Goal: Task Accomplishment & Management: Manage account settings

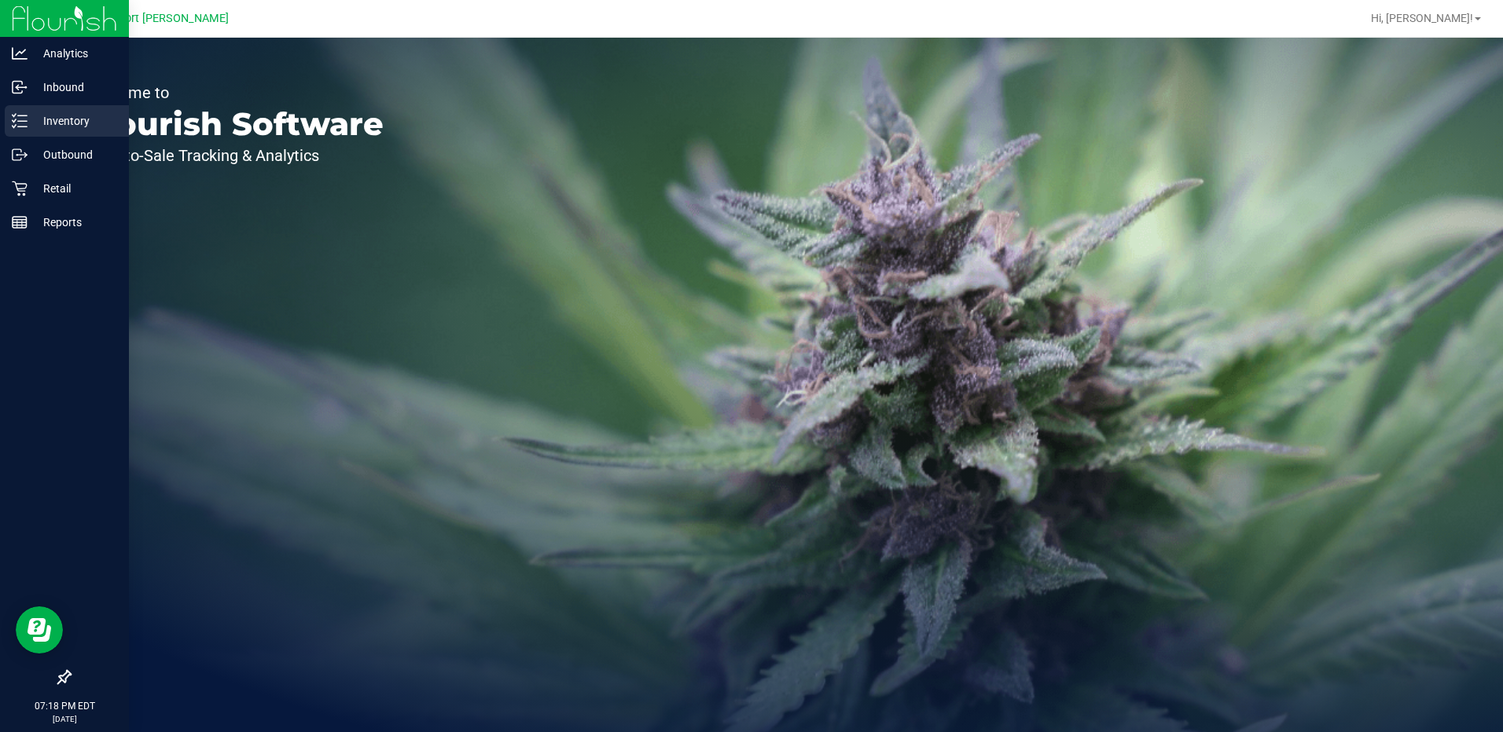
click at [60, 121] on p "Inventory" at bounding box center [75, 121] width 94 height 19
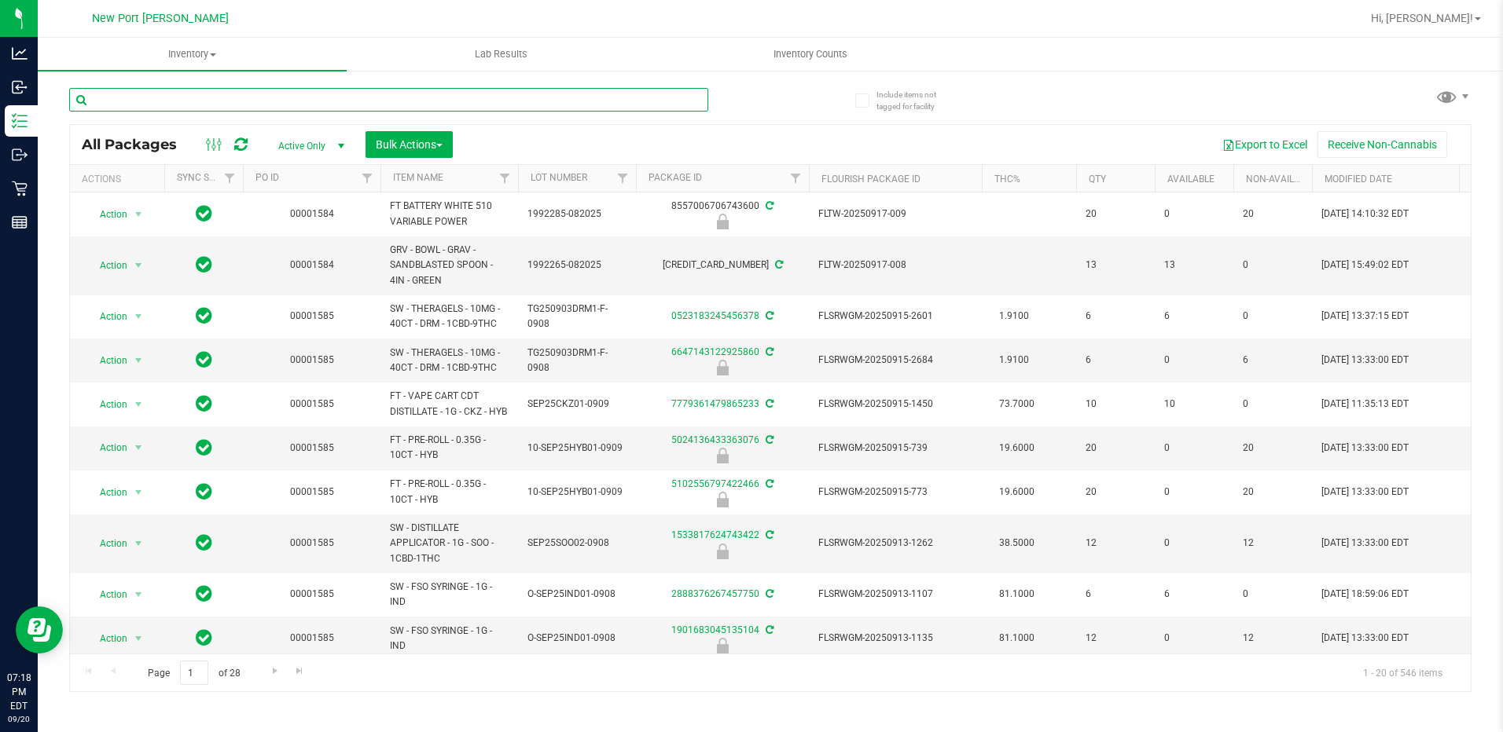
click at [215, 104] on input "text" at bounding box center [388, 100] width 639 height 24
type input "papers"
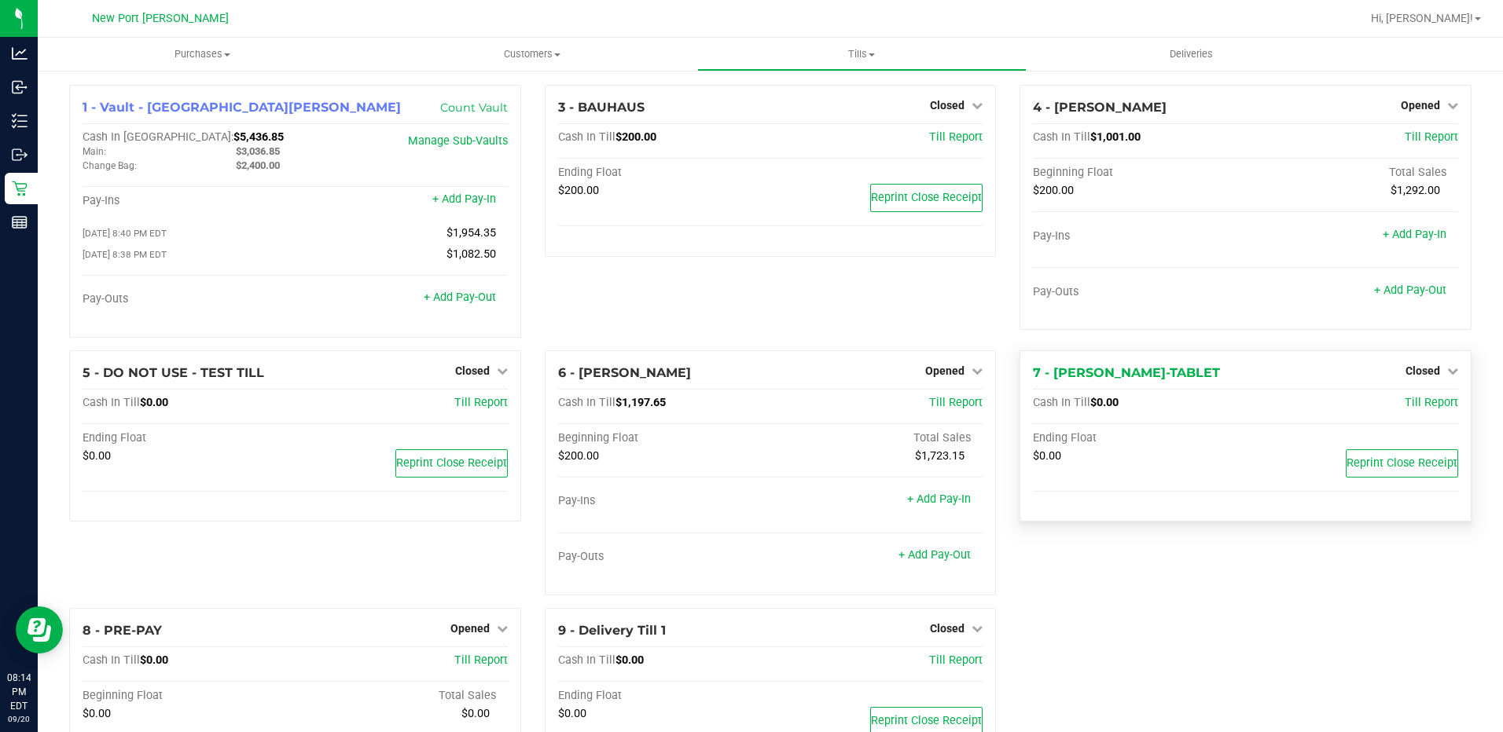
scroll to position [152, 0]
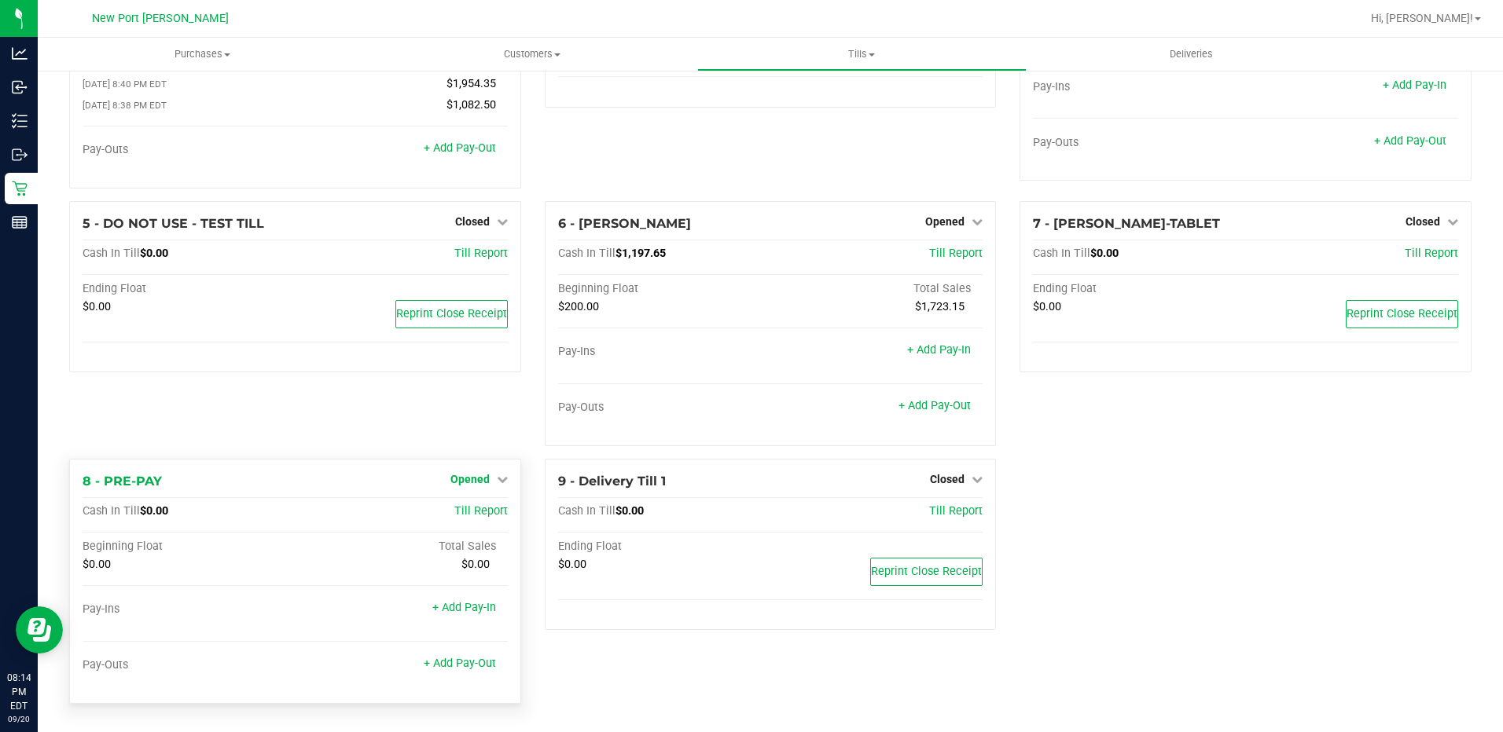
click at [499, 480] on icon at bounding box center [502, 479] width 11 height 11
click at [466, 511] on link "Close Till" at bounding box center [471, 511] width 42 height 13
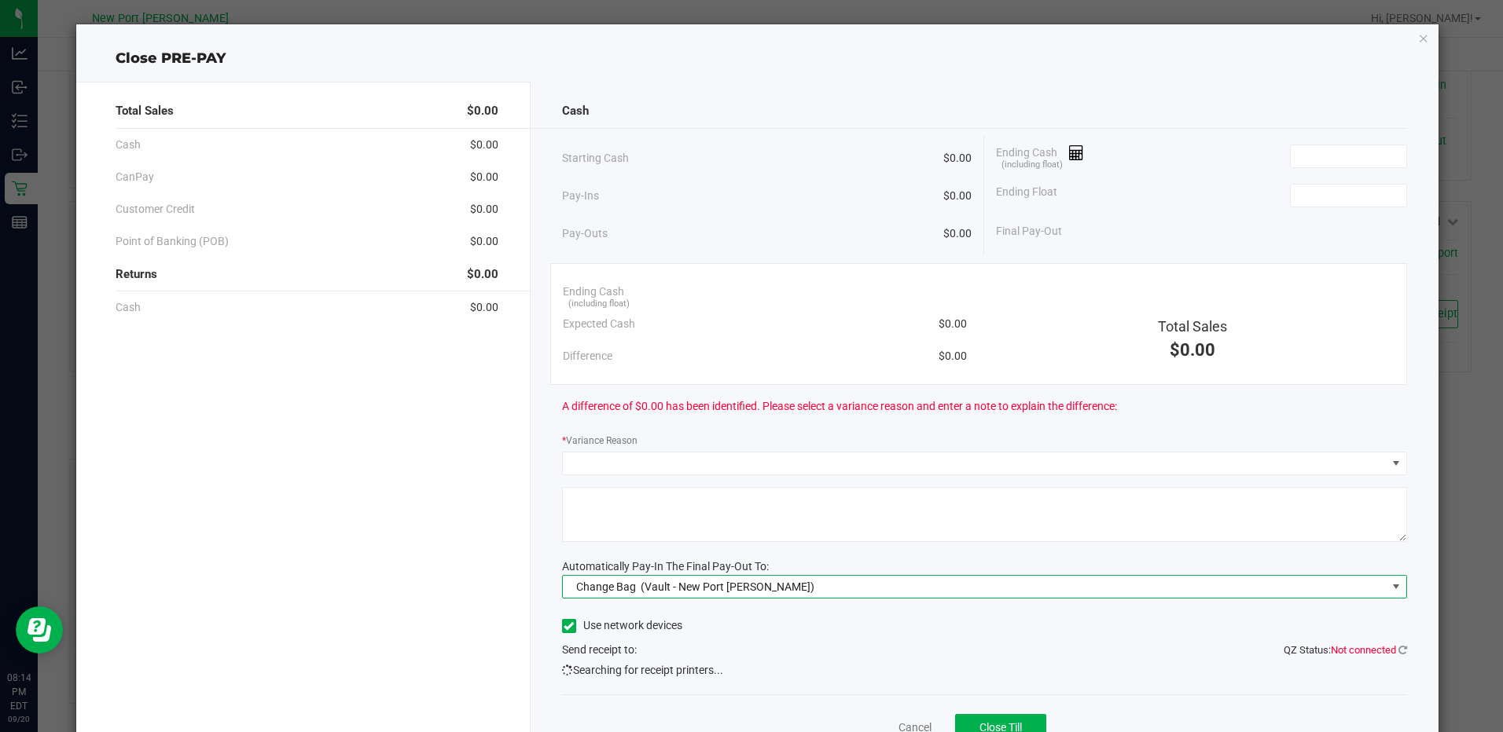
click at [1389, 589] on span at bounding box center [1395, 587] width 13 height 13
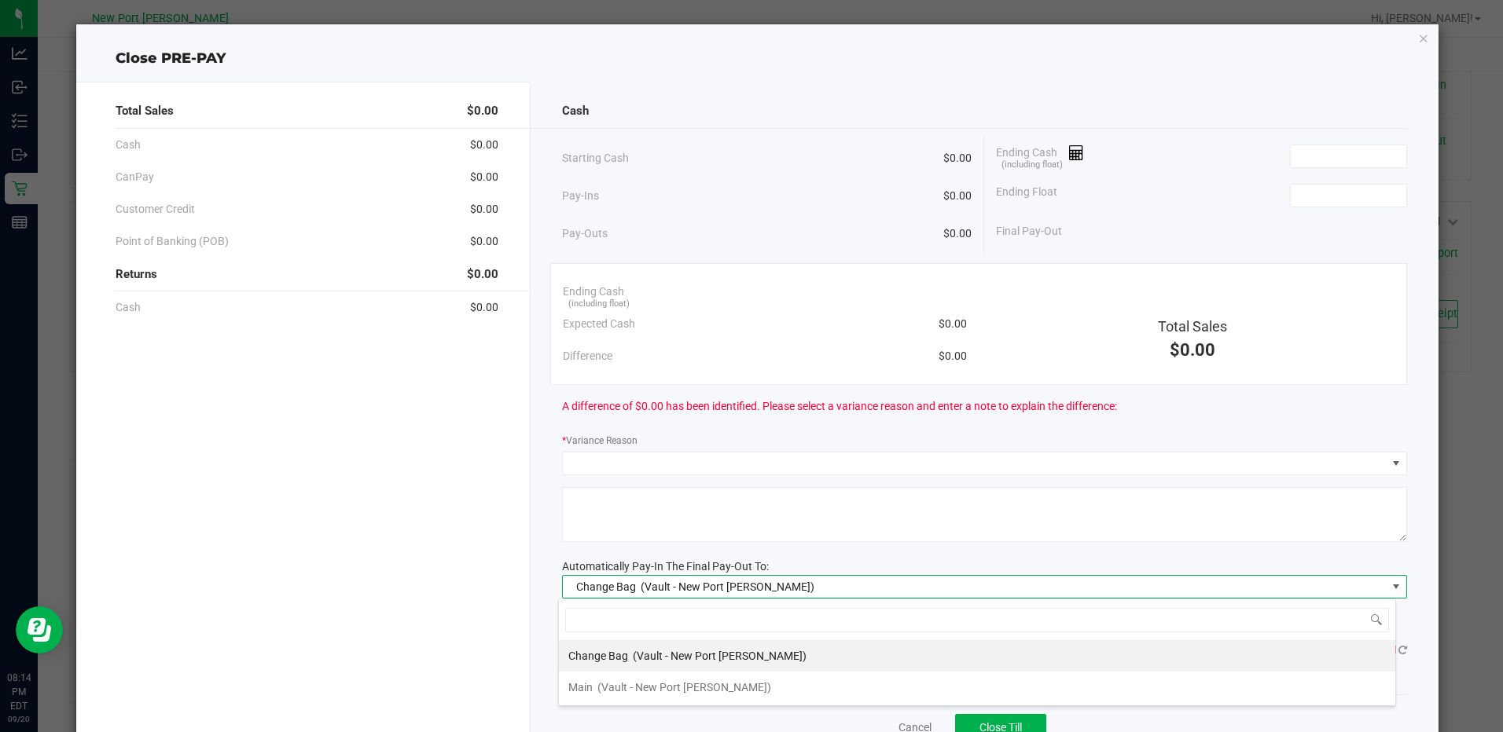
scroll to position [24, 838]
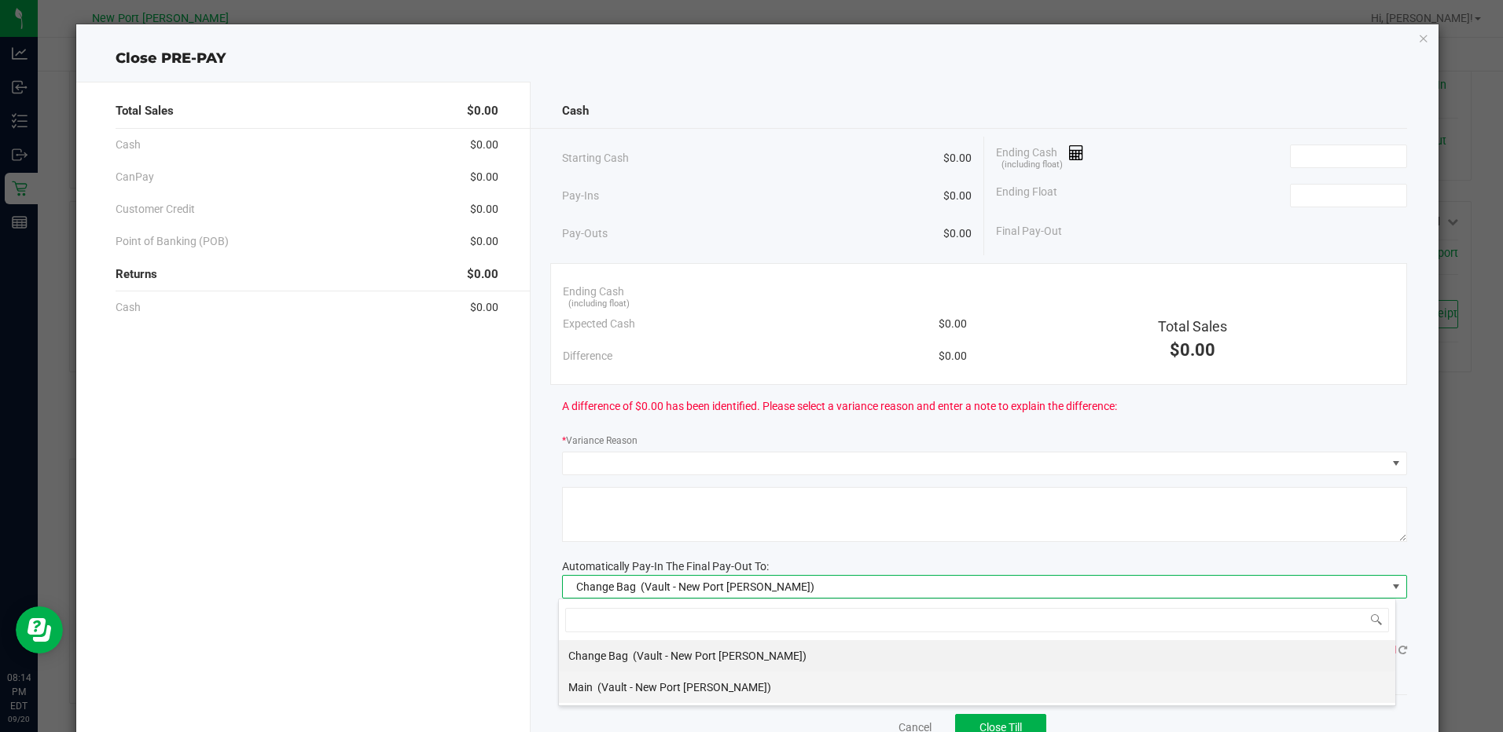
click at [618, 684] on span "(Vault - New Port Richey WC)" at bounding box center [684, 687] width 174 height 13
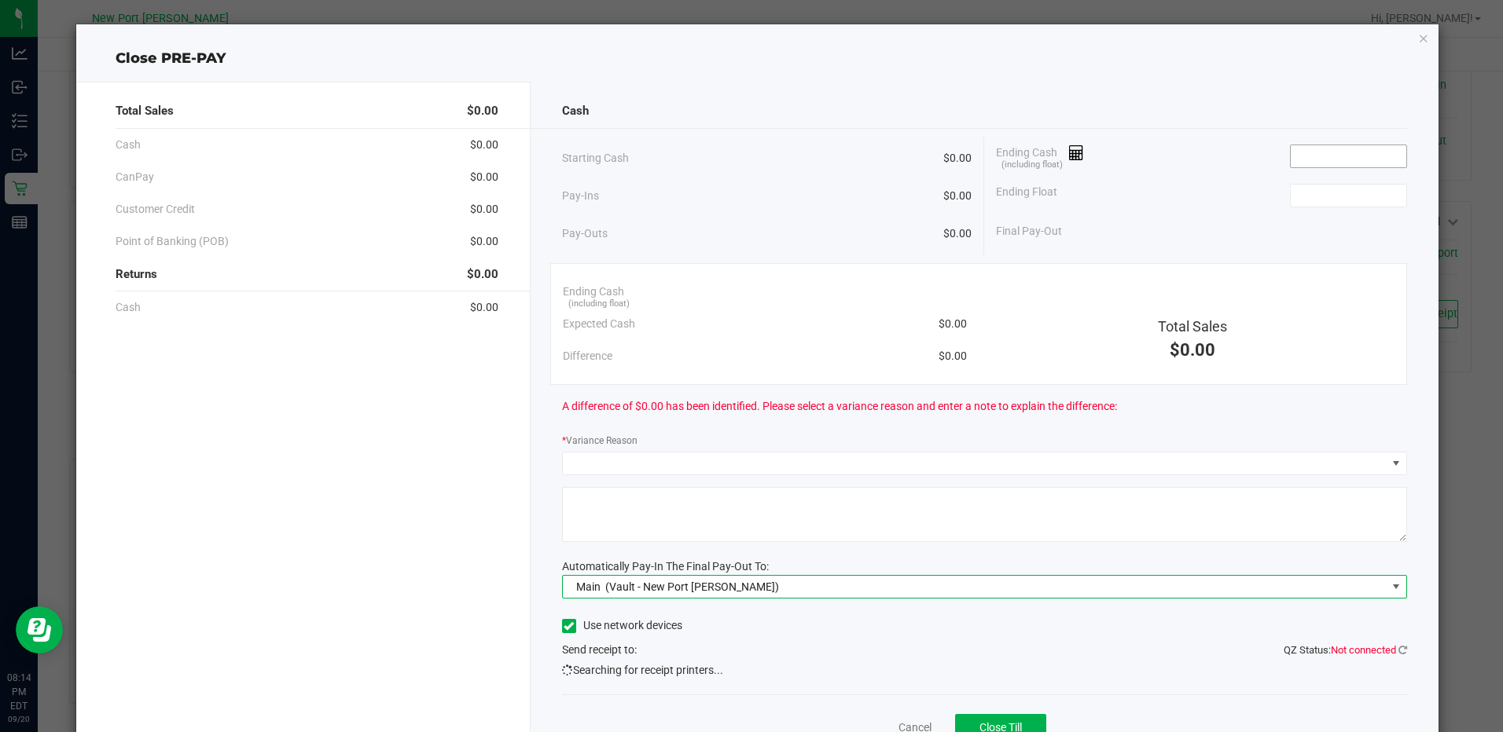
click at [1349, 155] on input at bounding box center [1348, 156] width 116 height 22
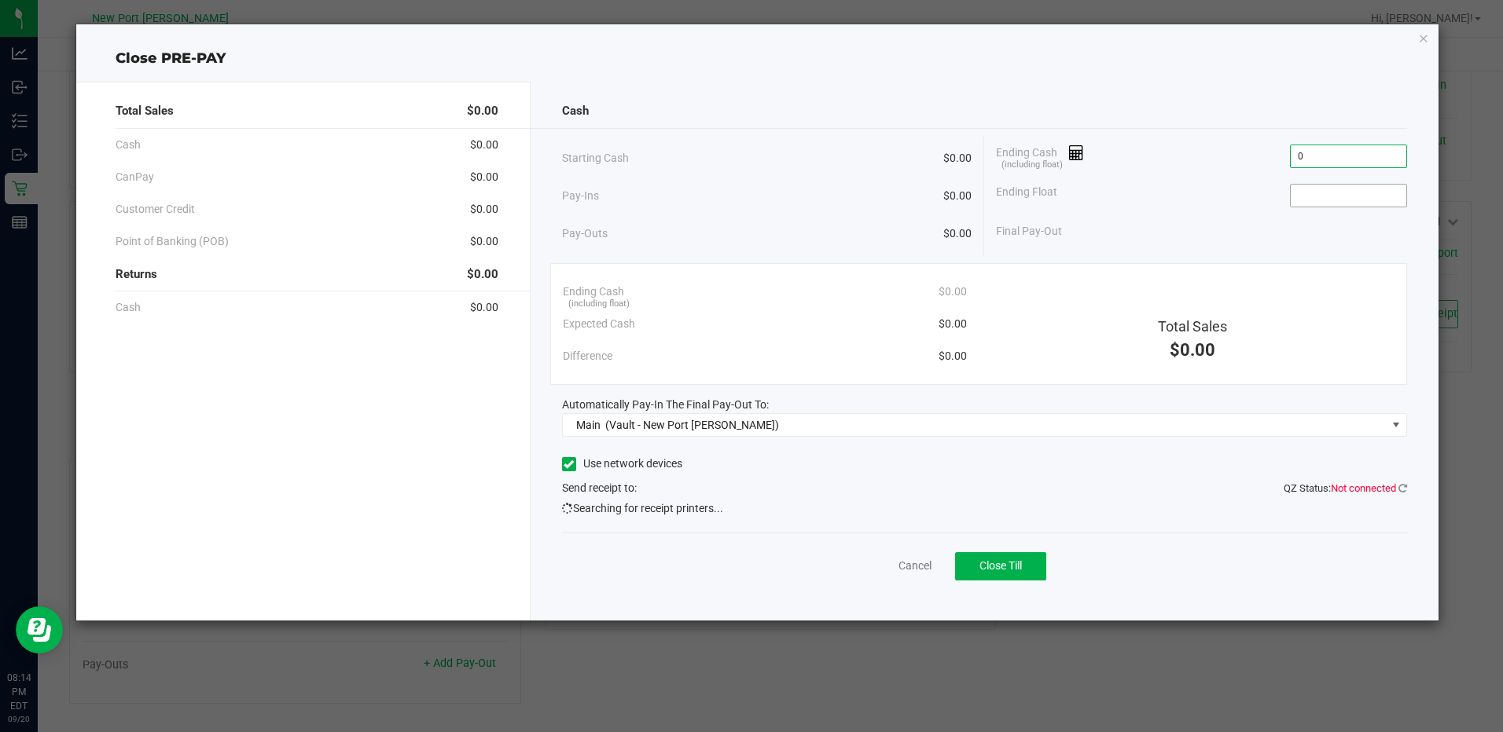
type input "$0.00"
click at [1327, 196] on input at bounding box center [1348, 196] width 116 height 22
type input "$0.00"
click at [1400, 490] on icon at bounding box center [1402, 488] width 9 height 10
click at [1404, 488] on icon at bounding box center [1402, 488] width 9 height 10
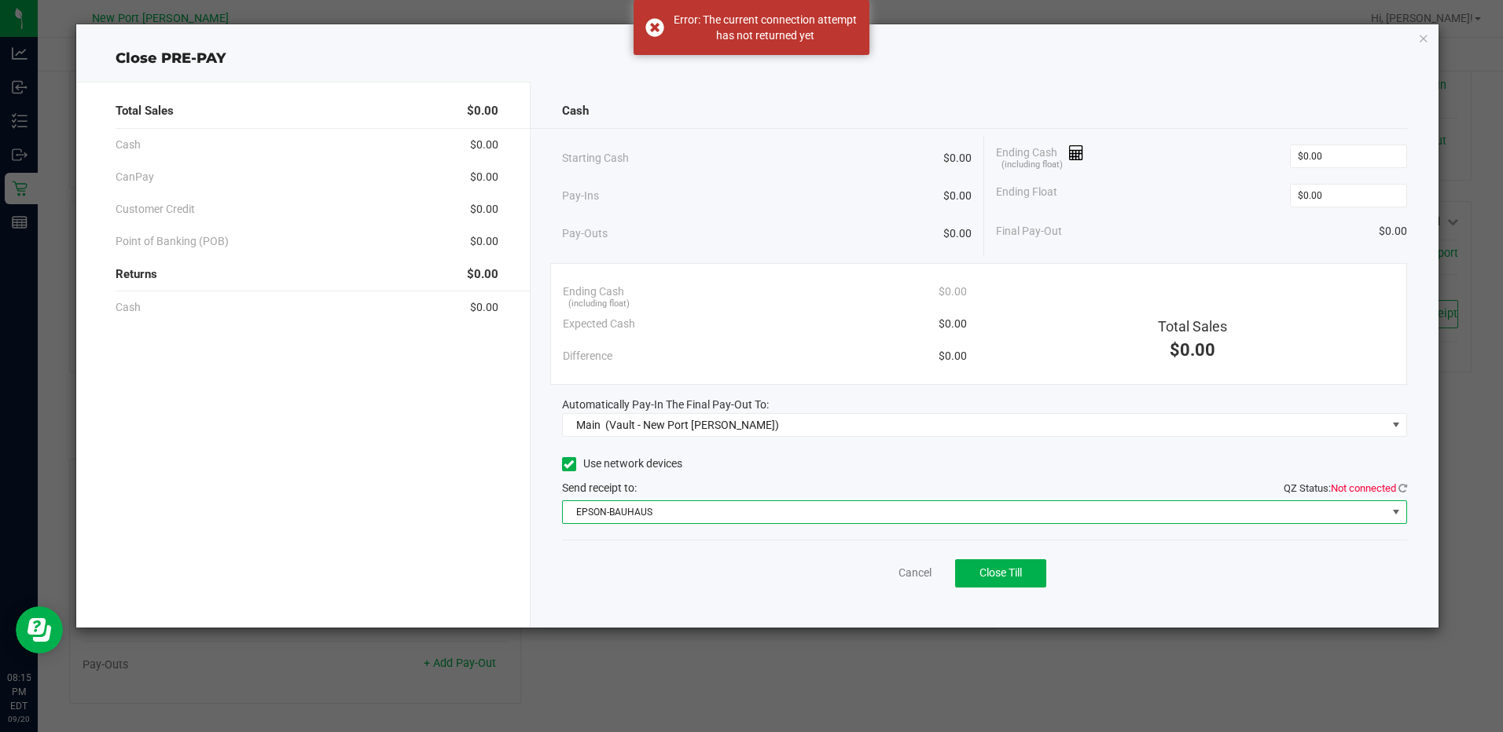
click at [1397, 511] on span at bounding box center [1395, 512] width 13 height 13
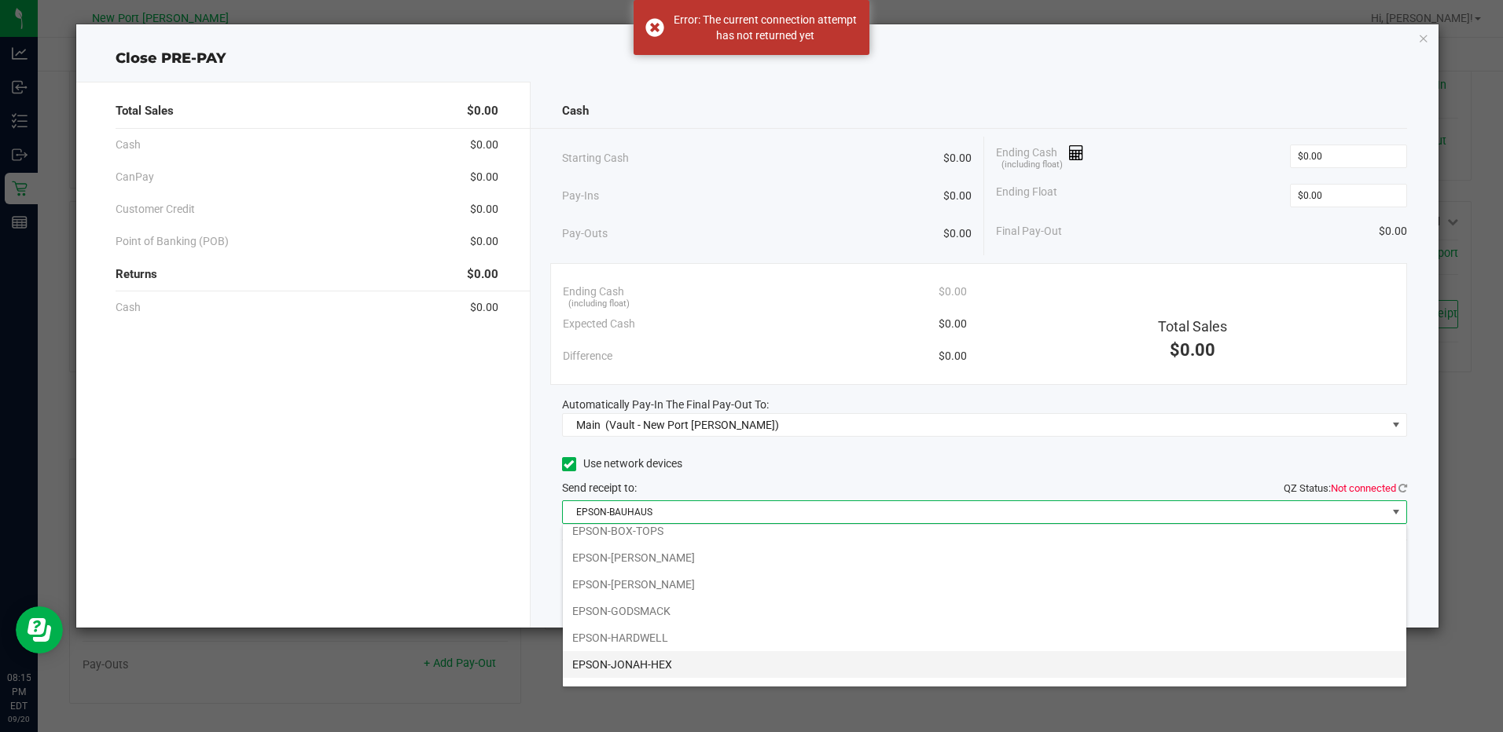
scroll to position [57, 0]
click at [678, 670] on li "EPSON-LED-ZEPPLIN" at bounding box center [984, 671] width 843 height 27
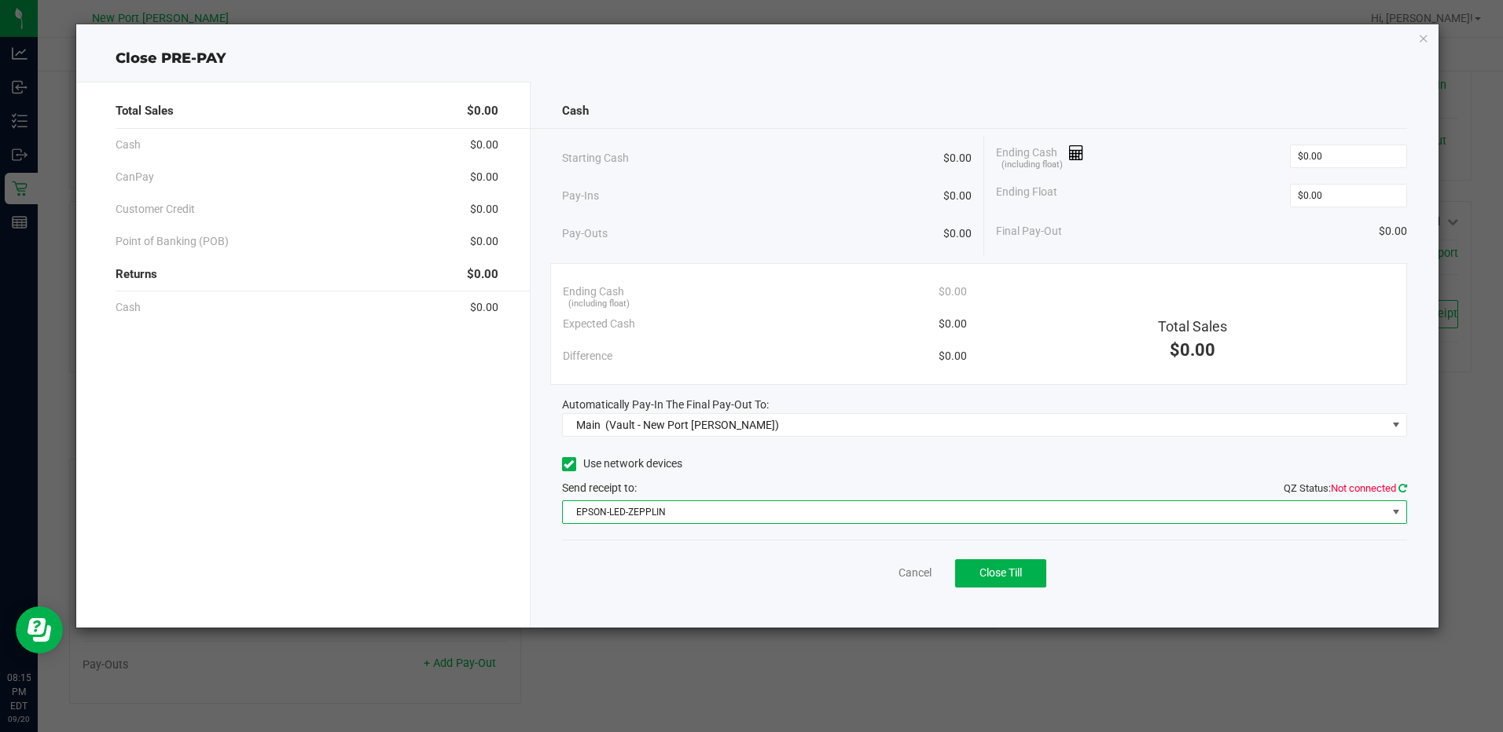
click at [1403, 486] on icon at bounding box center [1402, 488] width 9 height 10
click at [1015, 574] on span "Close Till" at bounding box center [1000, 573] width 42 height 13
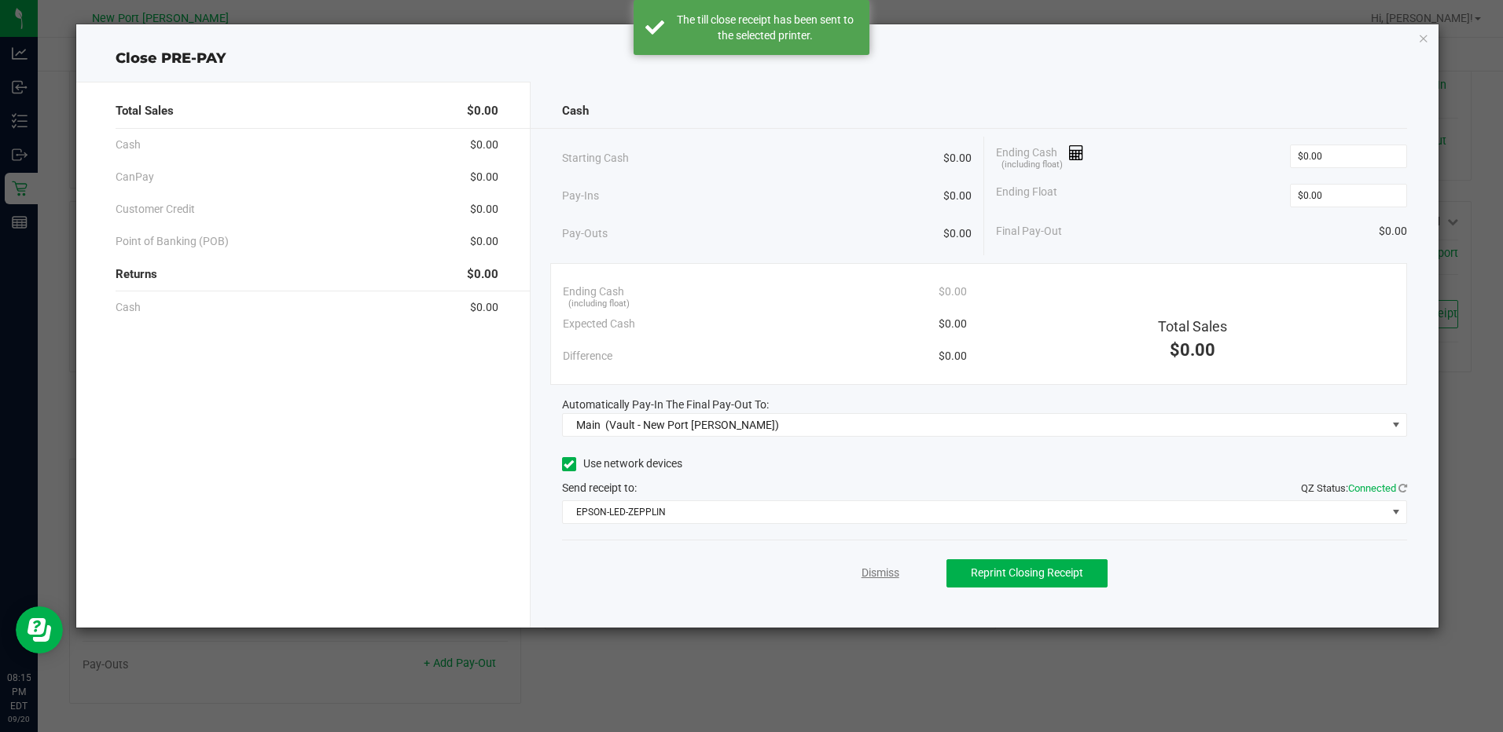
click at [876, 571] on link "Dismiss" at bounding box center [880, 573] width 38 height 17
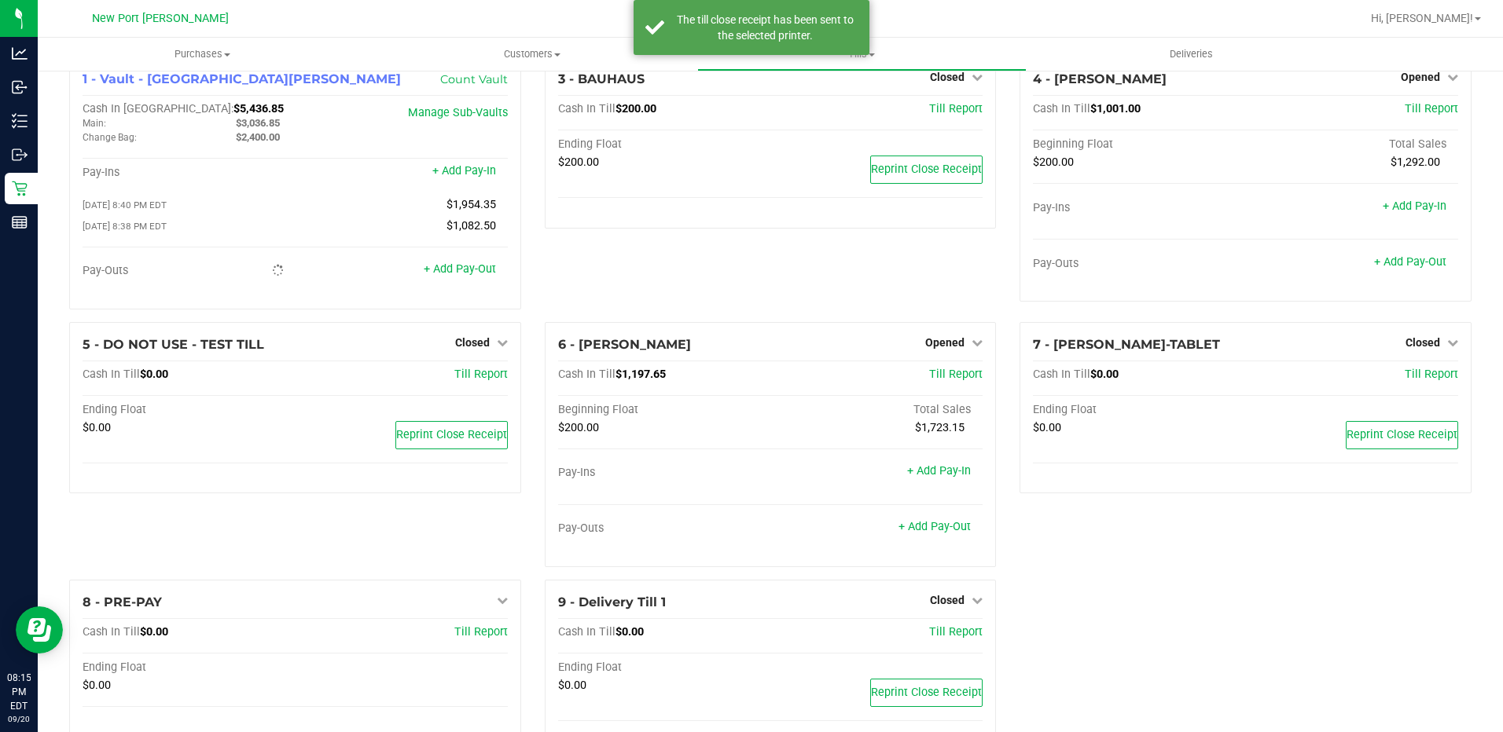
scroll to position [0, 0]
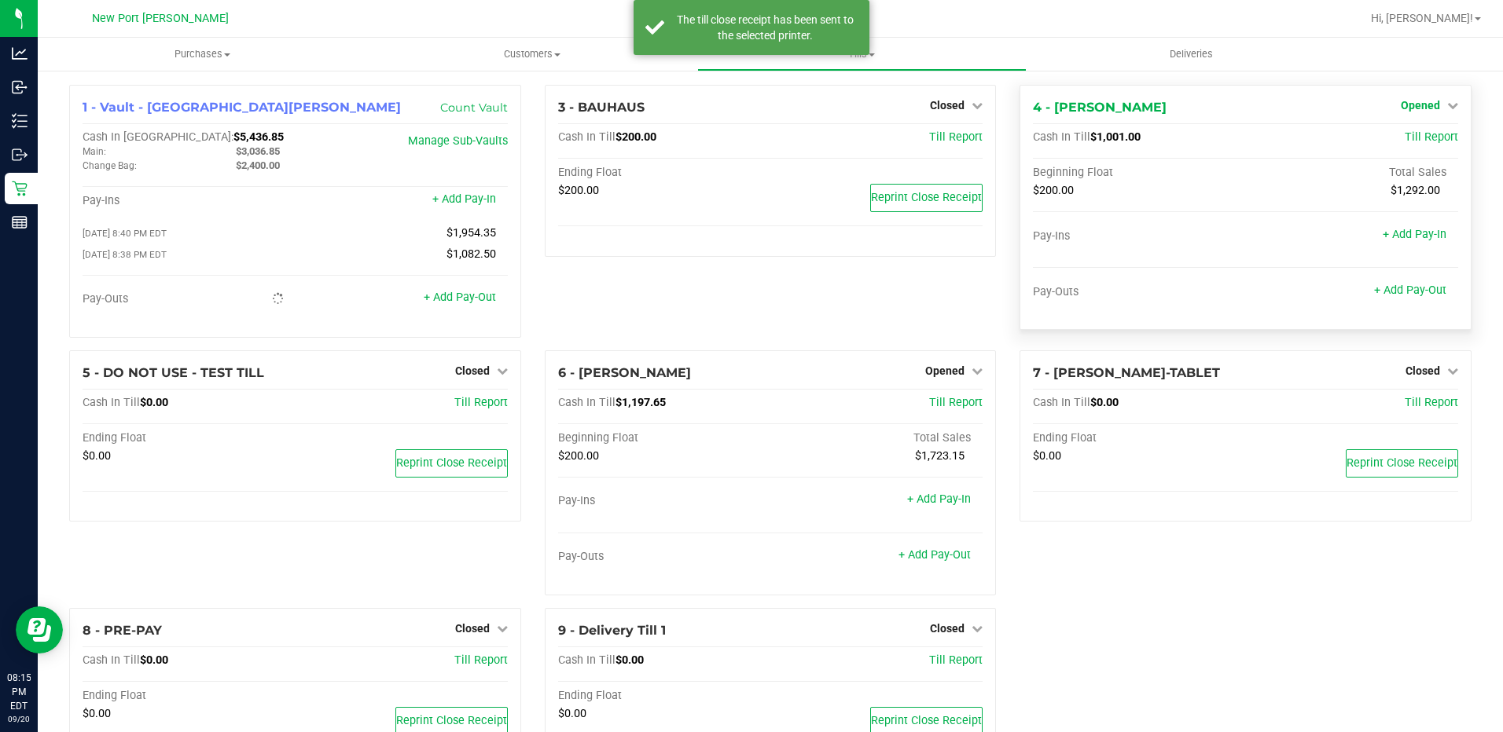
click at [1447, 106] on icon at bounding box center [1452, 105] width 11 height 11
click at [1400, 138] on link "Close Till" at bounding box center [1421, 138] width 42 height 13
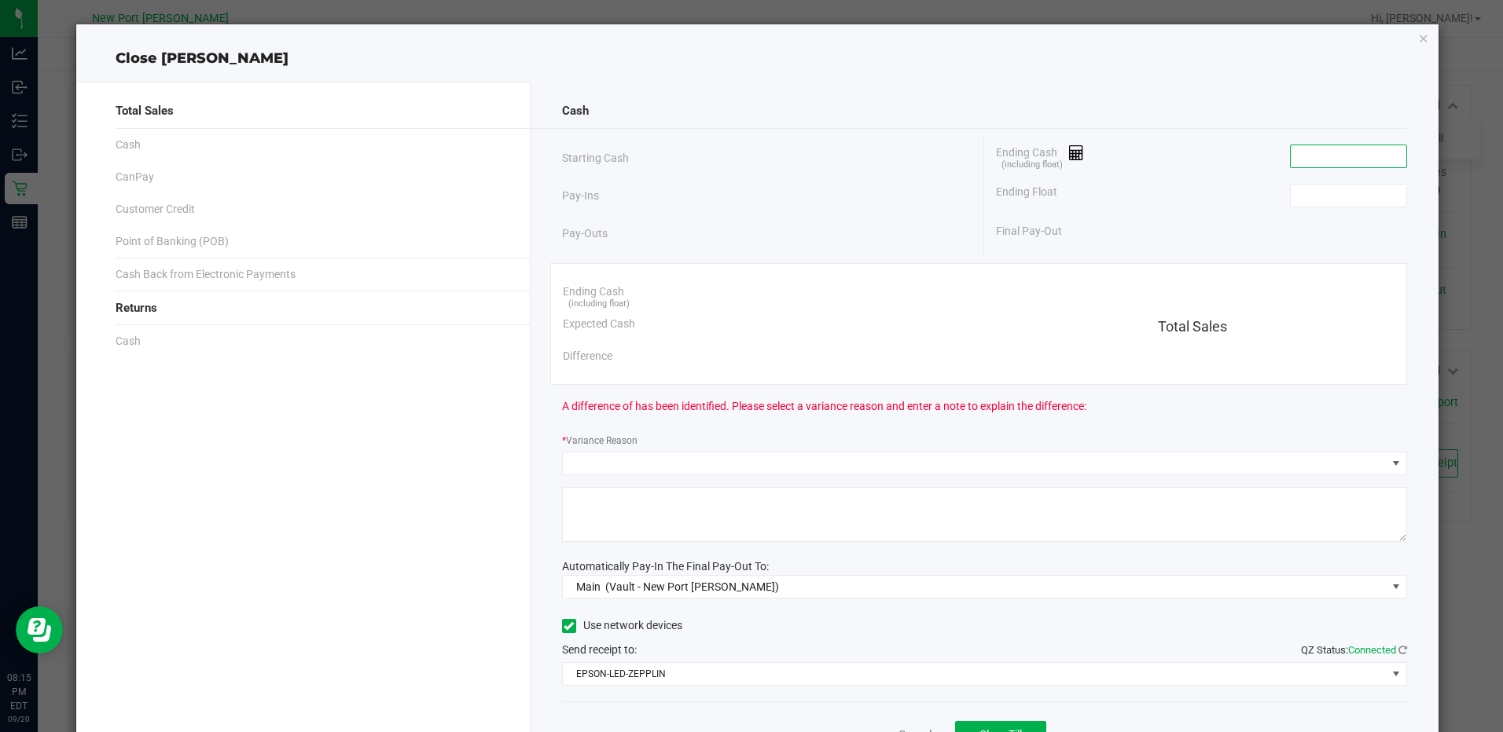
click at [1327, 158] on input at bounding box center [1348, 156] width 116 height 22
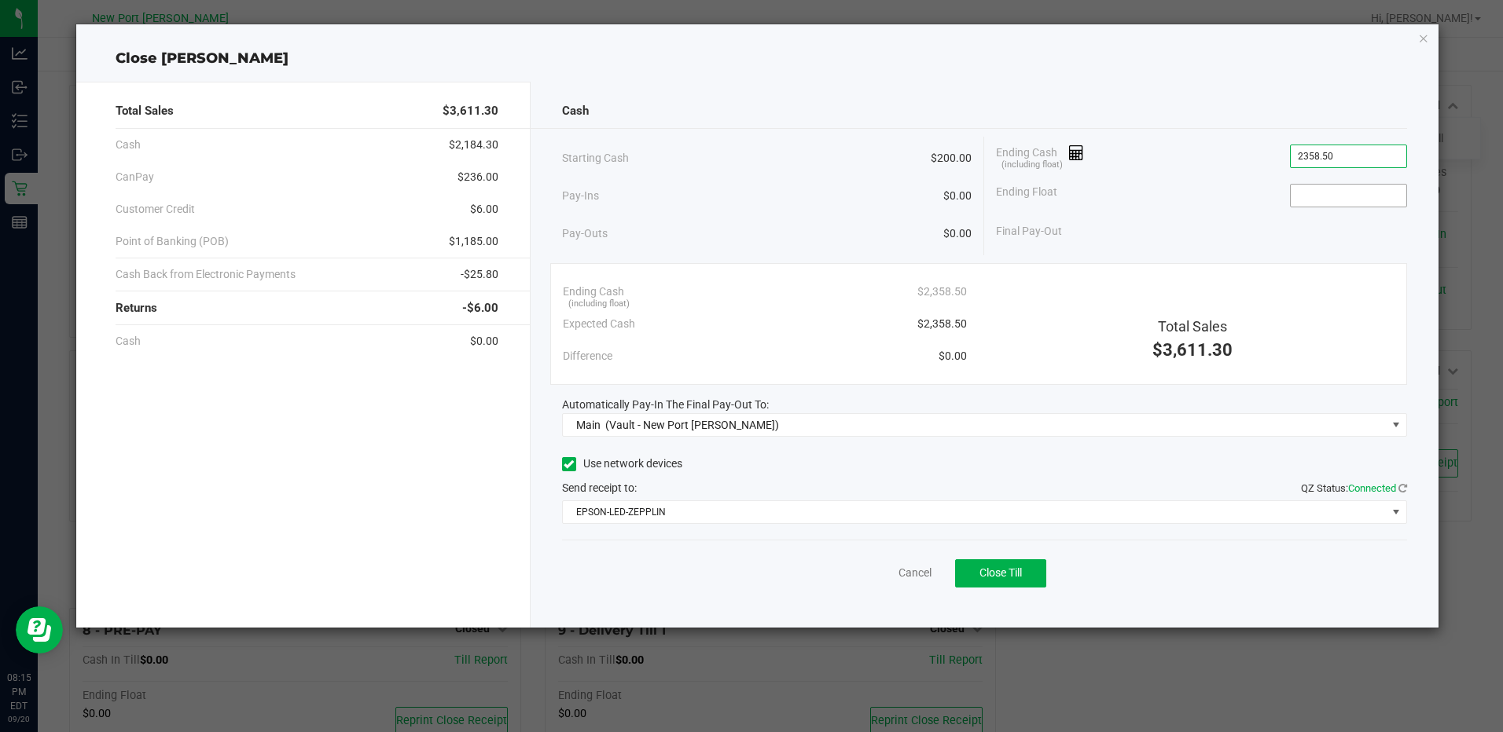
type input "$2,358.50"
click at [1330, 194] on input at bounding box center [1348, 196] width 116 height 22
click at [987, 563] on button "Close Till" at bounding box center [1000, 574] width 91 height 28
type input "$200.00"
click at [879, 574] on link "Dismiss" at bounding box center [880, 573] width 38 height 17
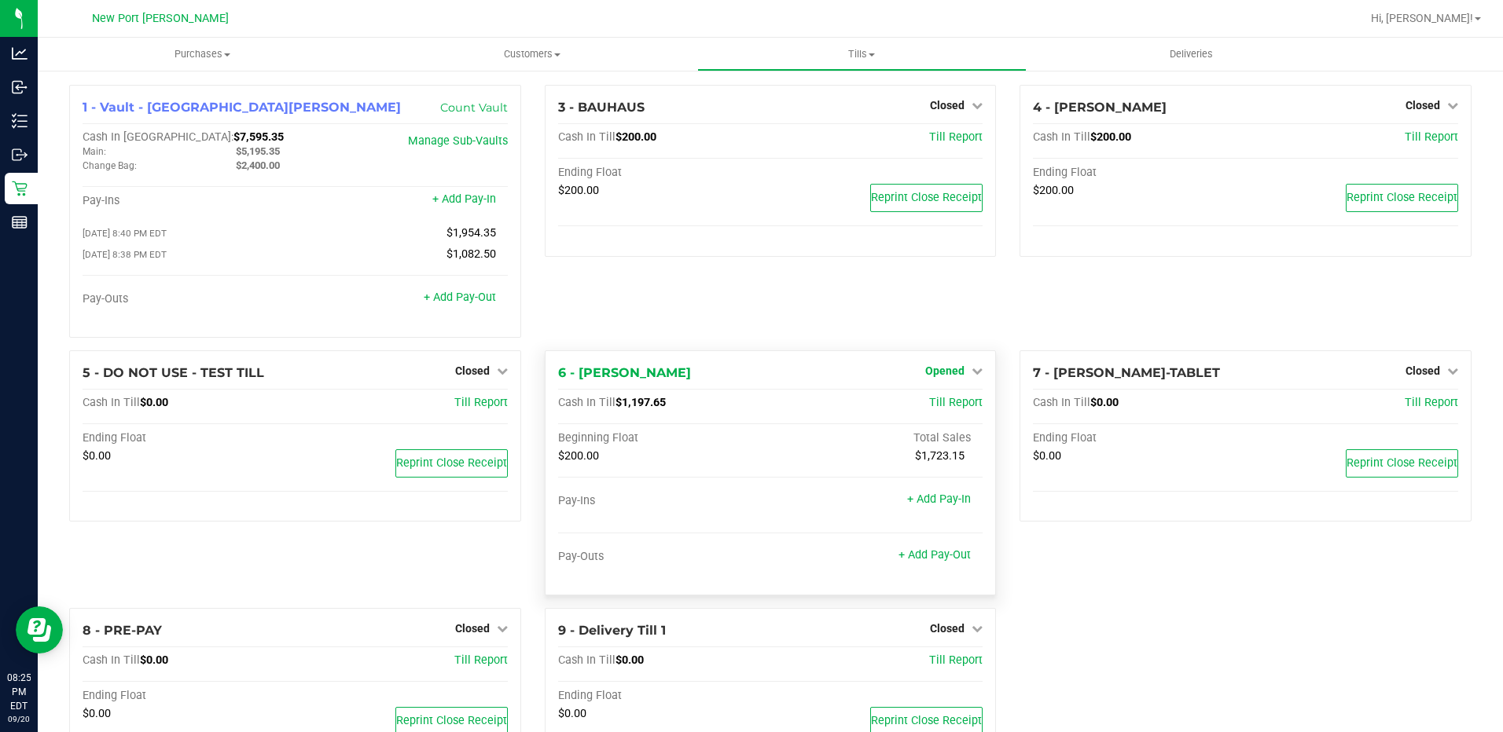
click at [971, 376] on icon at bounding box center [976, 370] width 11 height 11
click at [926, 406] on link "Close Till" at bounding box center [947, 403] width 42 height 13
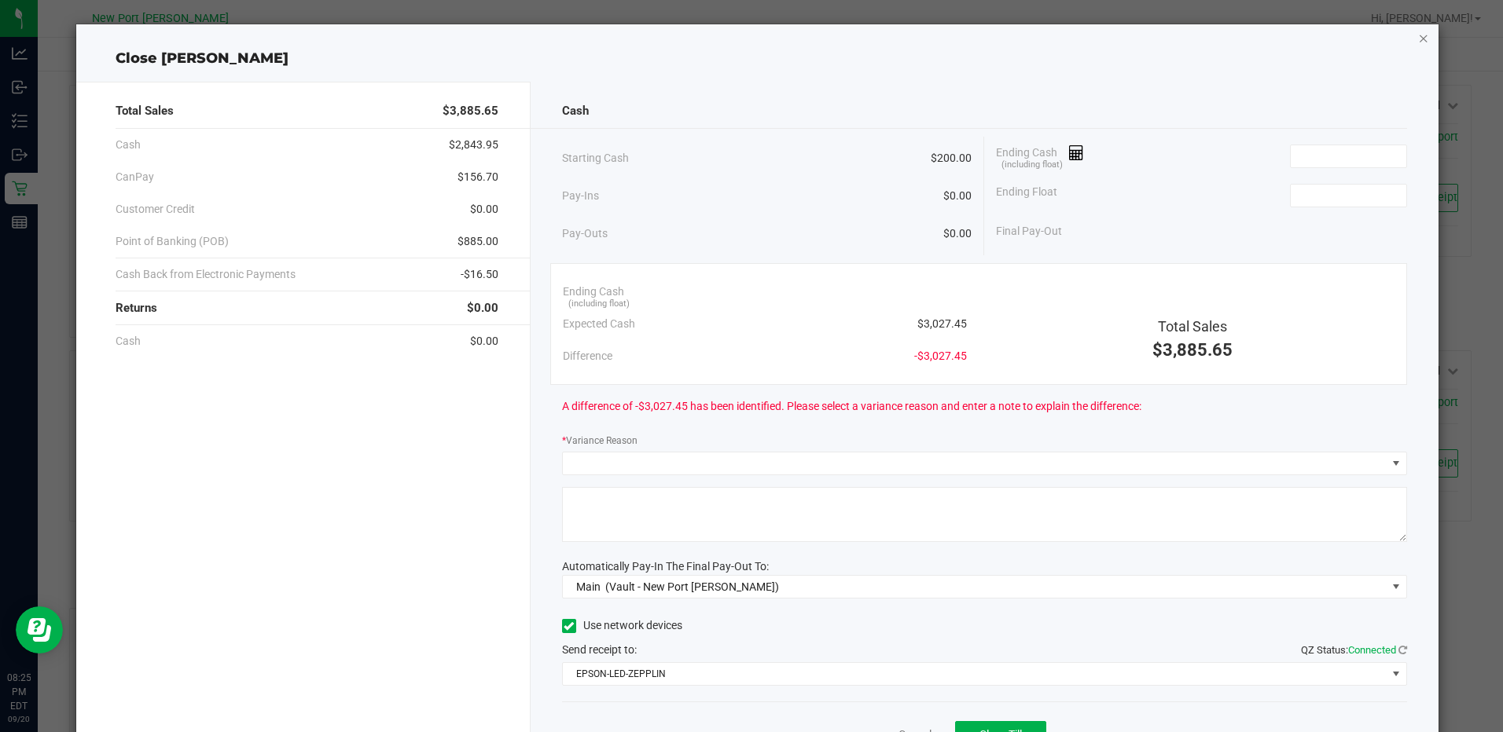
click at [1418, 38] on icon "button" at bounding box center [1423, 37] width 11 height 19
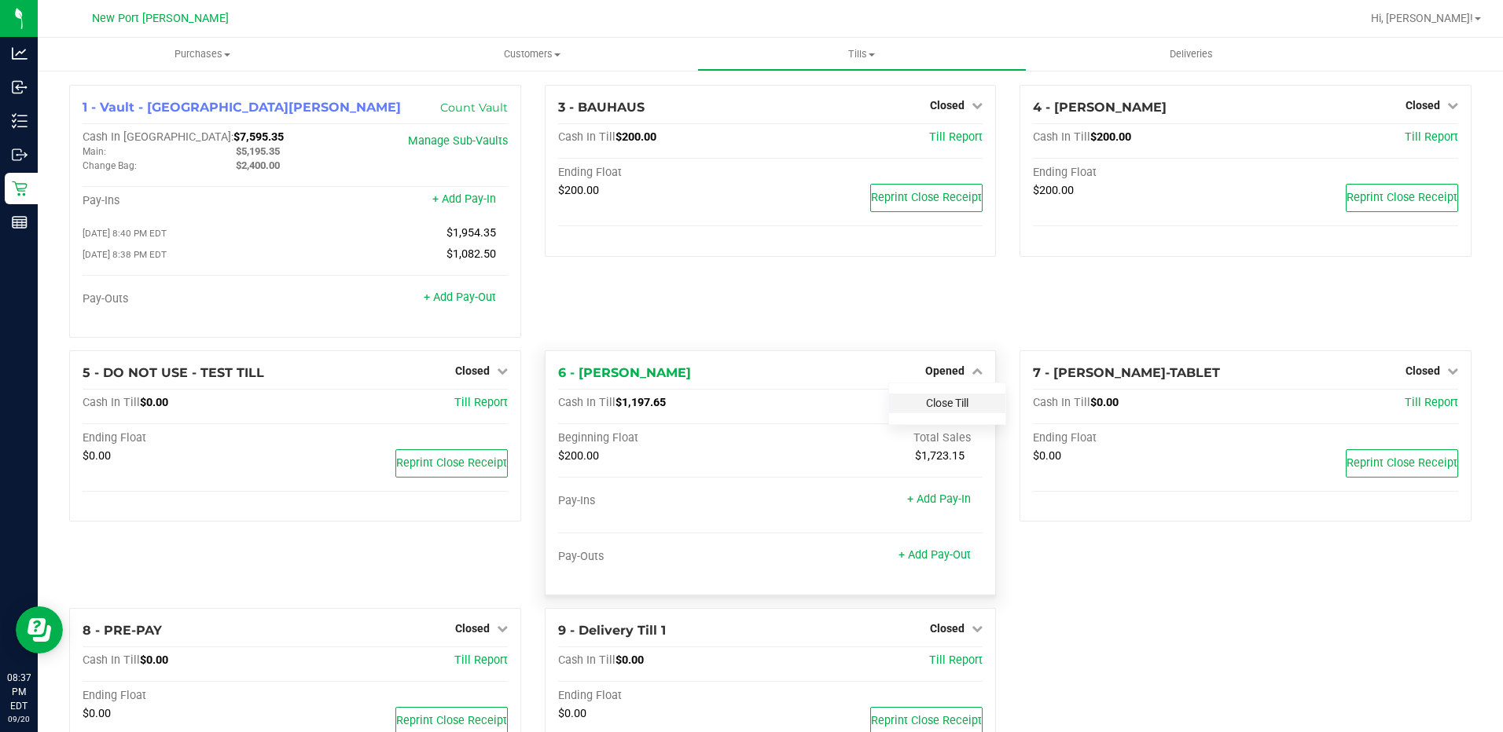
click at [937, 409] on link "Close Till" at bounding box center [947, 403] width 42 height 13
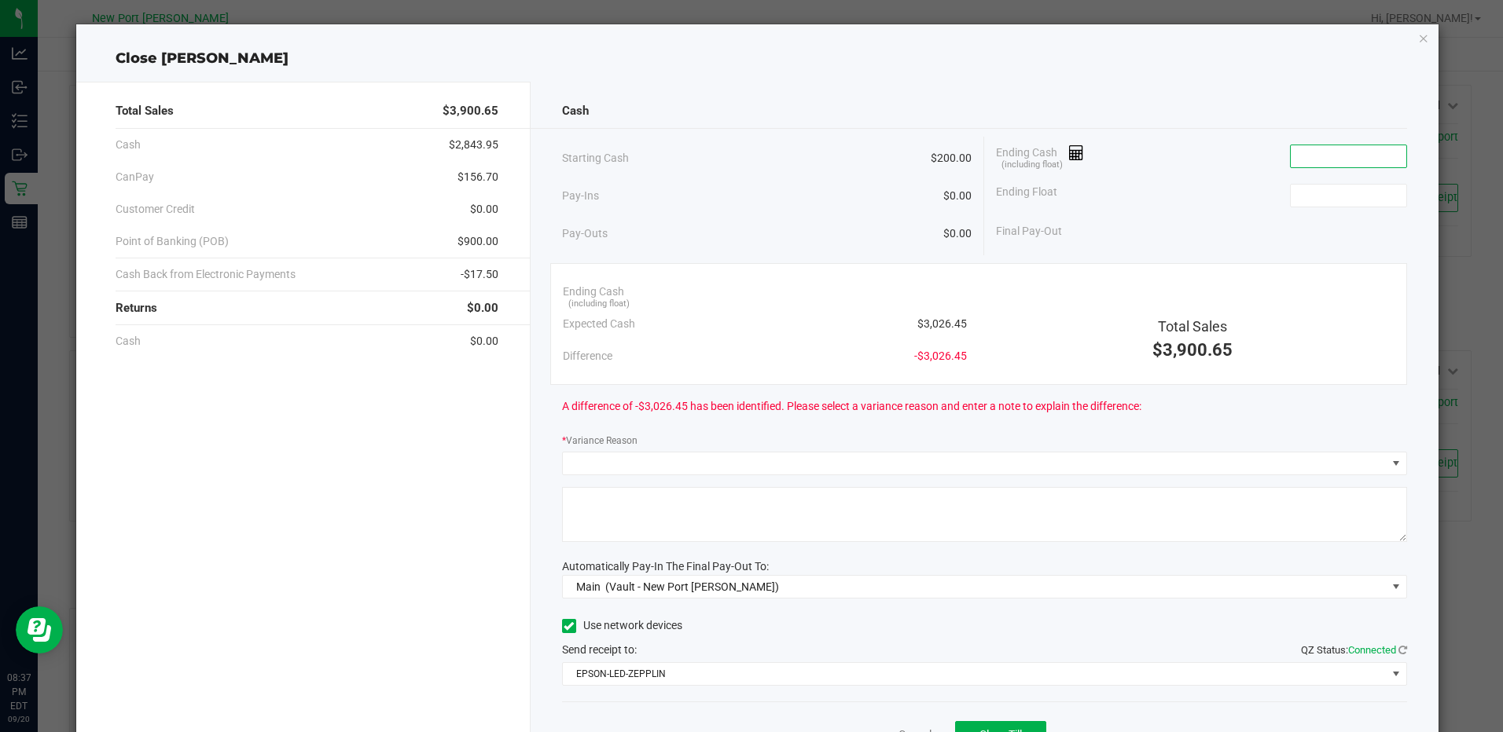
click at [1297, 154] on input at bounding box center [1348, 156] width 116 height 22
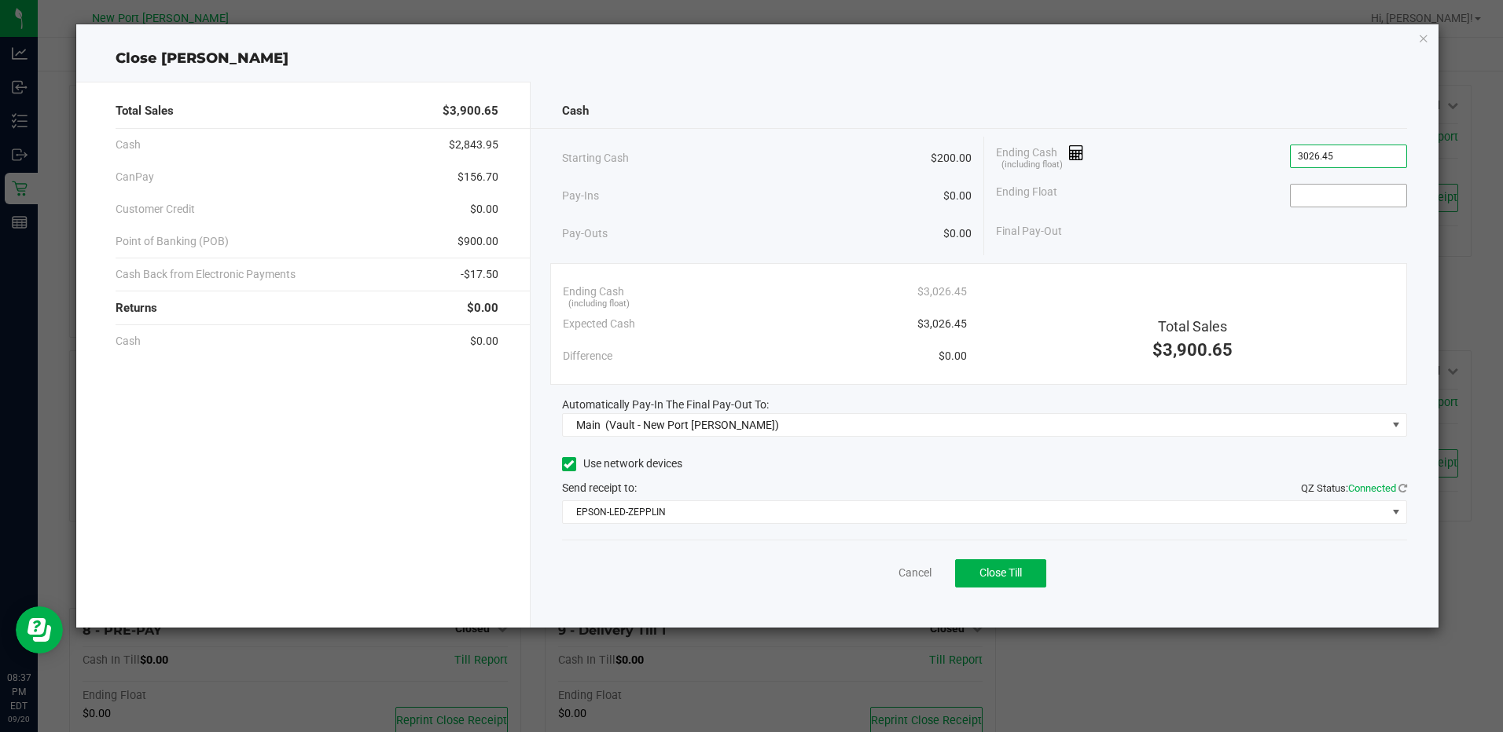
type input "$3,026.45"
click at [1308, 200] on input at bounding box center [1348, 196] width 116 height 22
type input "$200.00"
click at [990, 568] on span "Close Till" at bounding box center [1000, 573] width 42 height 13
click at [877, 571] on link "Dismiss" at bounding box center [880, 573] width 38 height 17
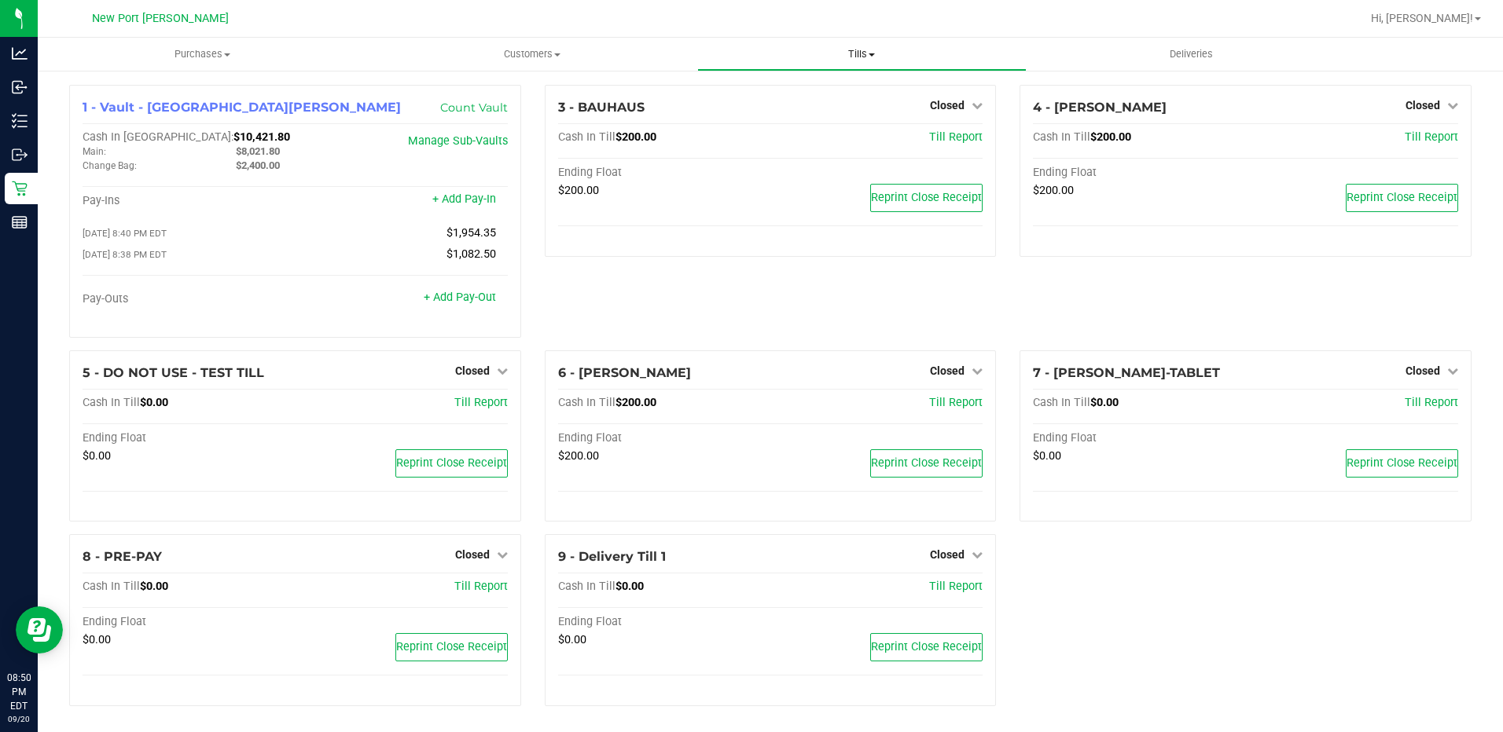
click at [872, 55] on span at bounding box center [871, 54] width 6 height 3
click at [769, 114] on span "Reconcile e-payments" at bounding box center [775, 113] width 156 height 13
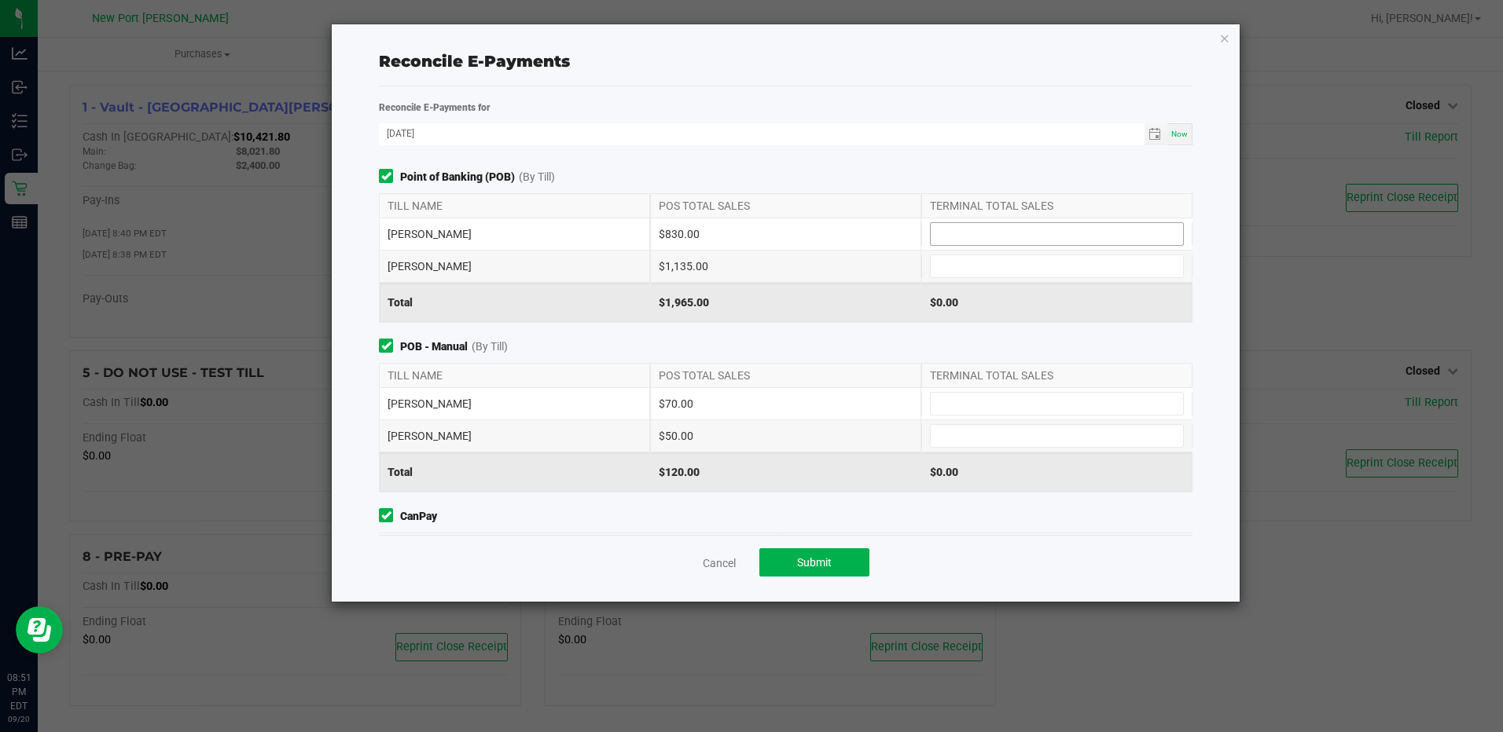
click at [972, 233] on input at bounding box center [1056, 234] width 252 height 22
type input "$830.00"
click at [961, 266] on input at bounding box center [1056, 266] width 252 height 22
type input "$1,135.00"
click at [958, 400] on input at bounding box center [1056, 404] width 252 height 22
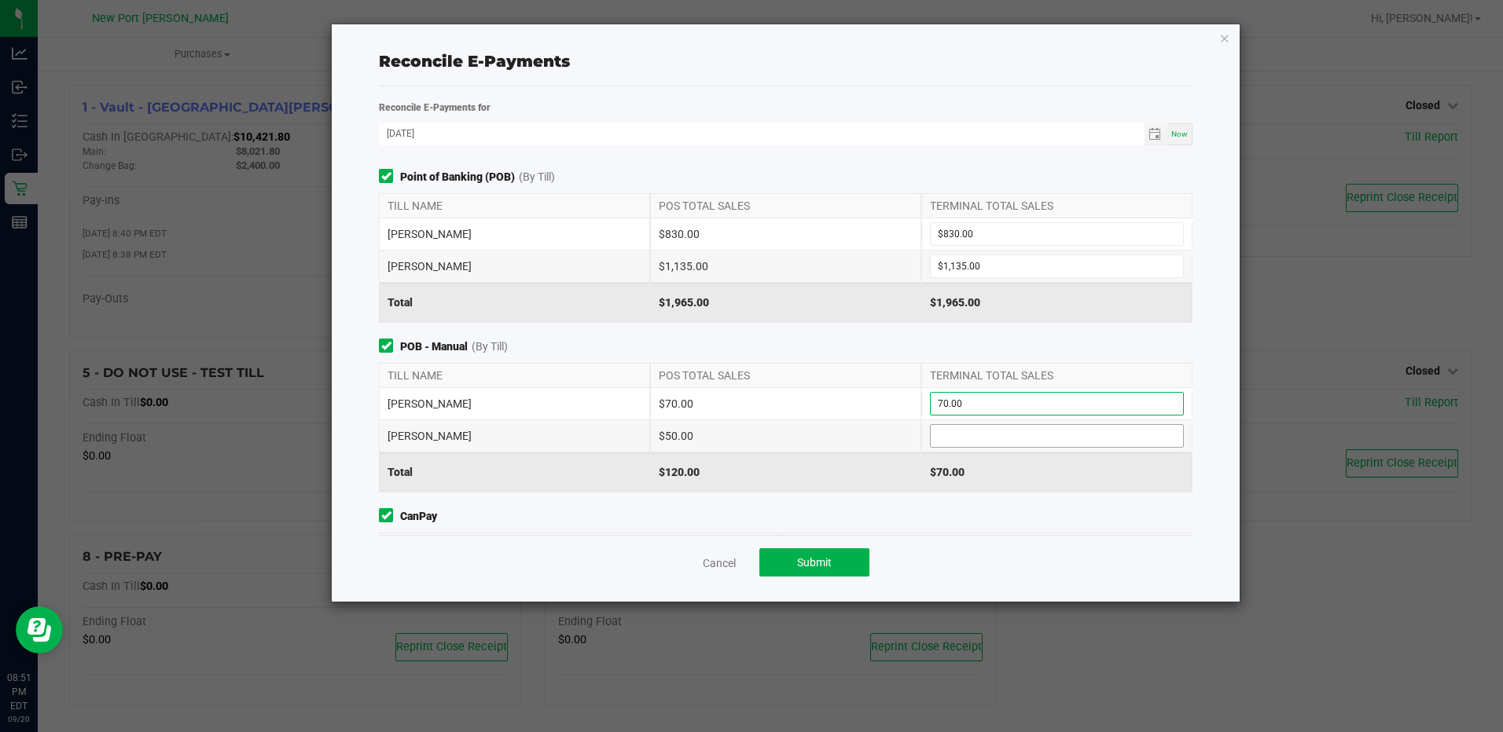
type input "$70.00"
click at [960, 442] on input at bounding box center [1056, 436] width 252 height 22
type input "$50.00"
click at [1021, 459] on div "$120.00" at bounding box center [1056, 472] width 271 height 39
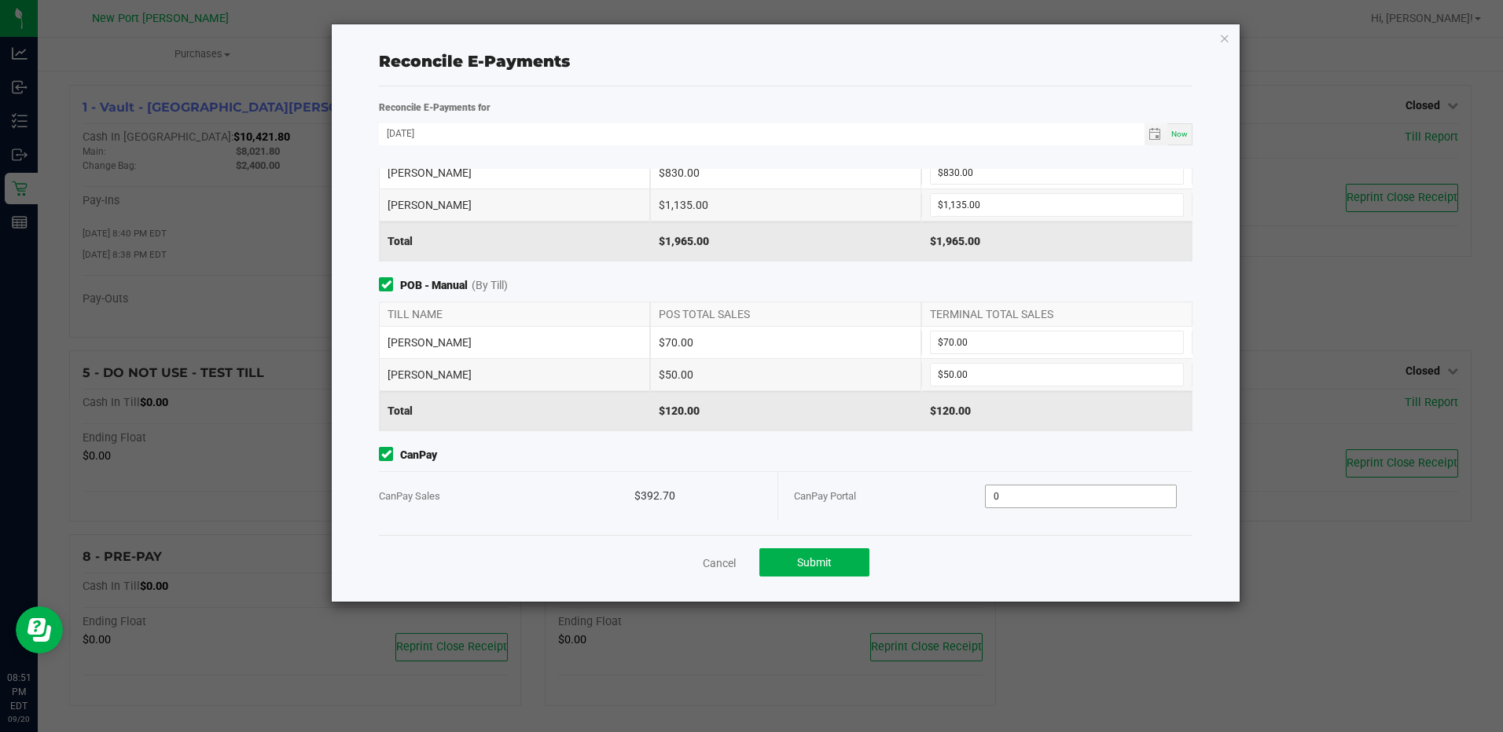
click at [1035, 497] on input "0" at bounding box center [1079, 497] width 189 height 22
type input "$392.70"
click at [842, 560] on button "Submit" at bounding box center [814, 563] width 110 height 28
